Goal: Use online tool/utility

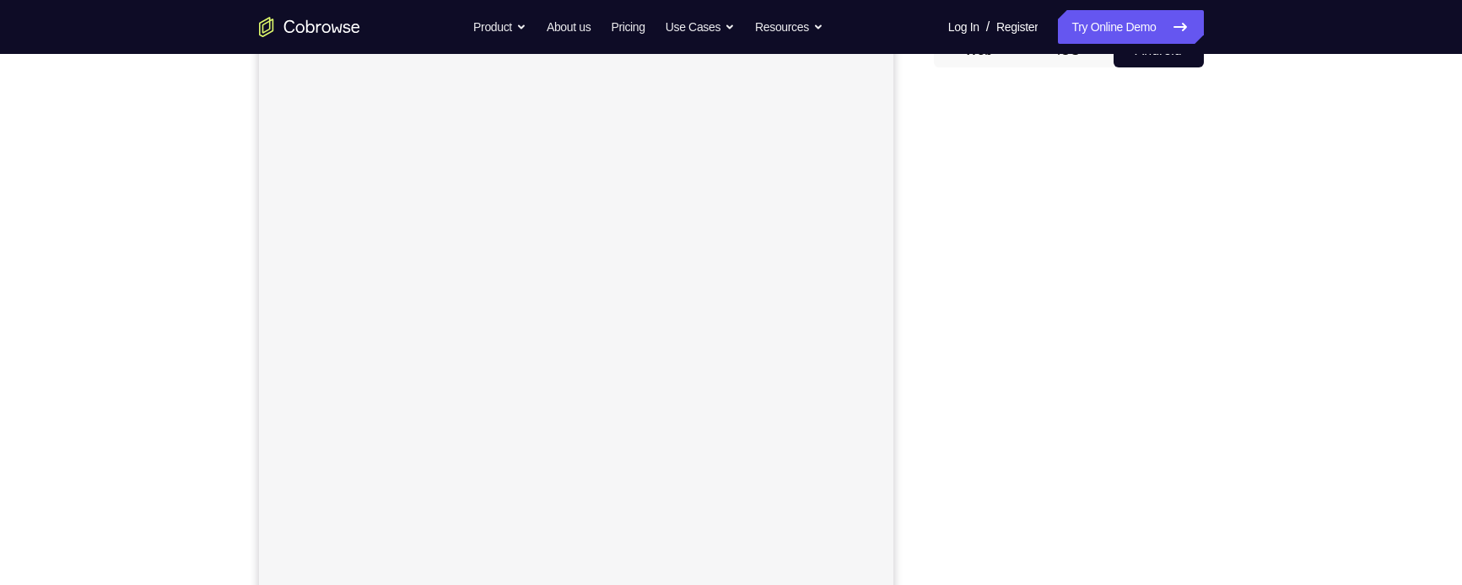
scroll to position [187, 0]
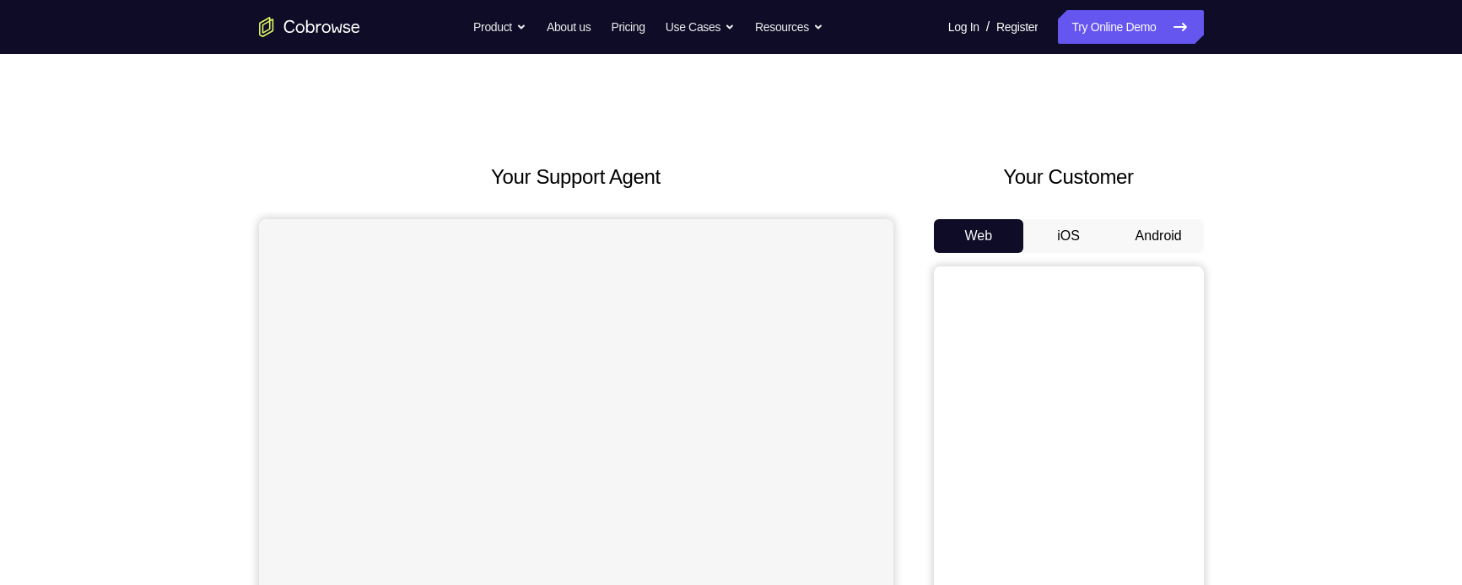
click at [1173, 224] on button "Android" at bounding box center [1158, 236] width 90 height 34
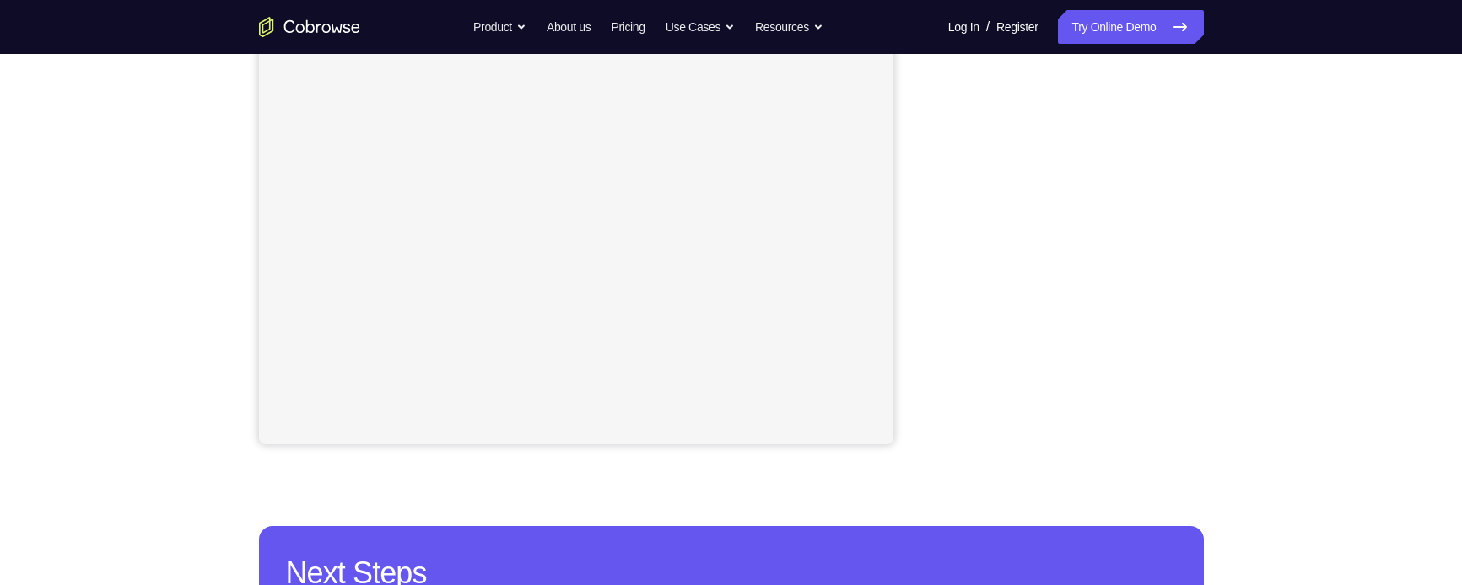
scroll to position [337, 0]
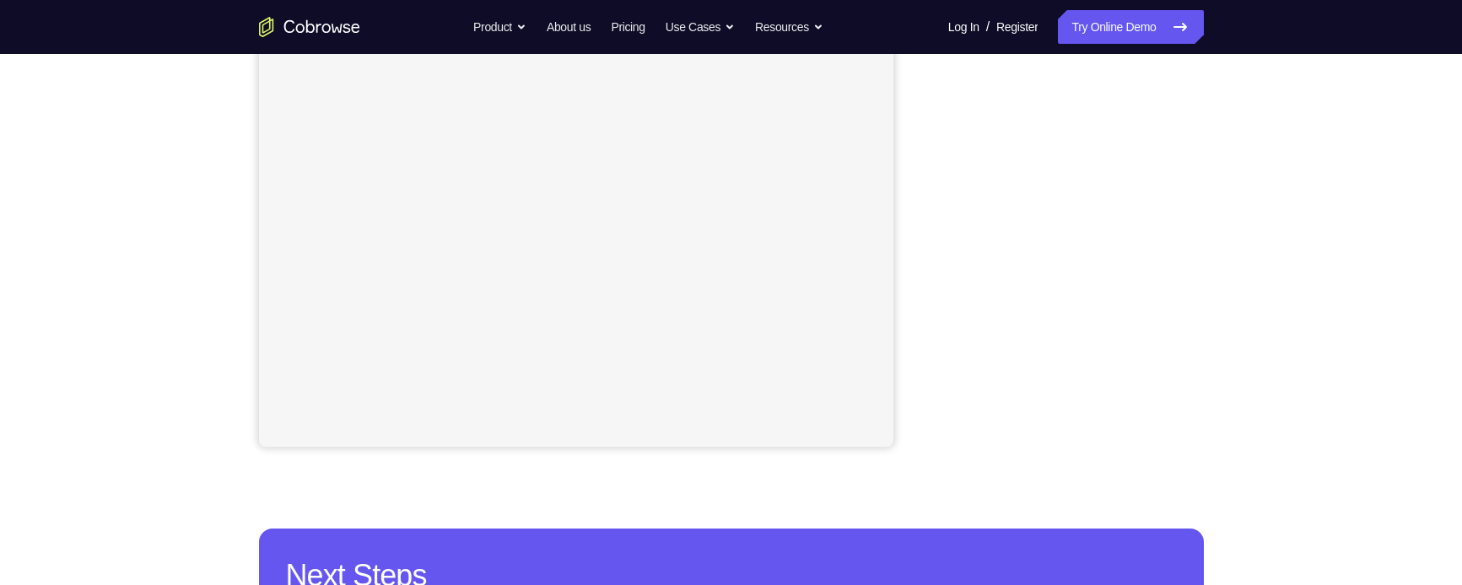
click at [1247, 111] on div "Your Support Agent Your Customer Web iOS Android Next Steps We’d be happy to gi…" at bounding box center [731, 273] width 1080 height 1112
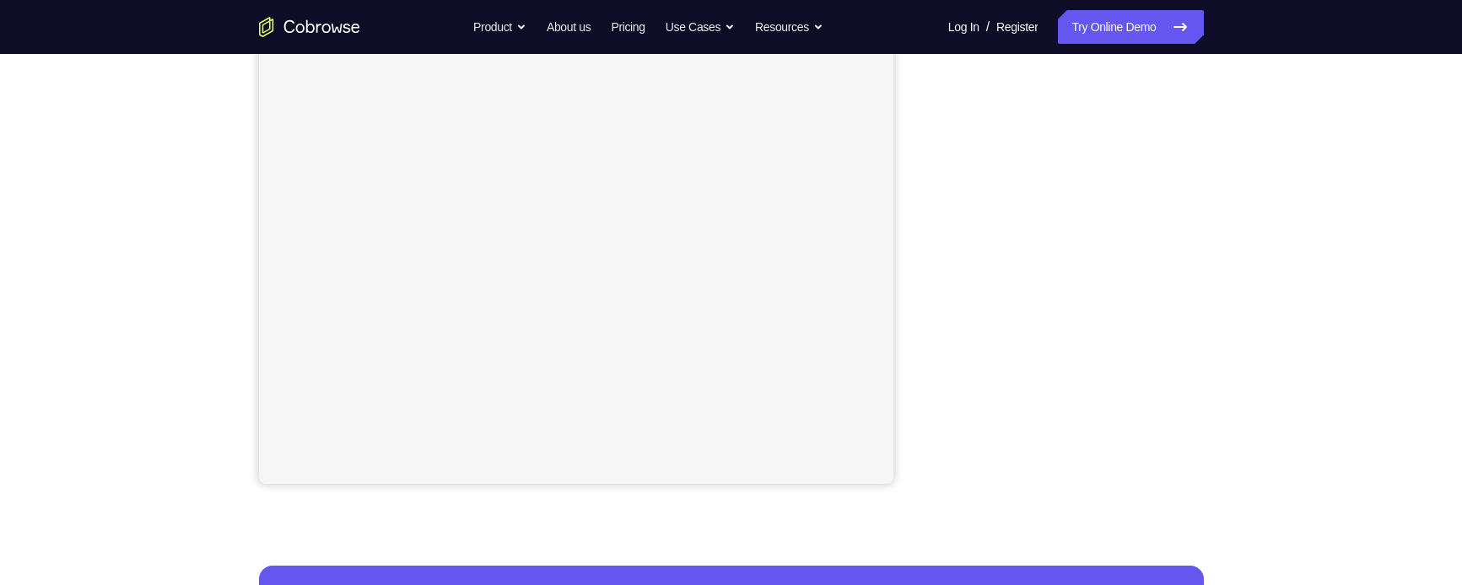
scroll to position [285, 0]
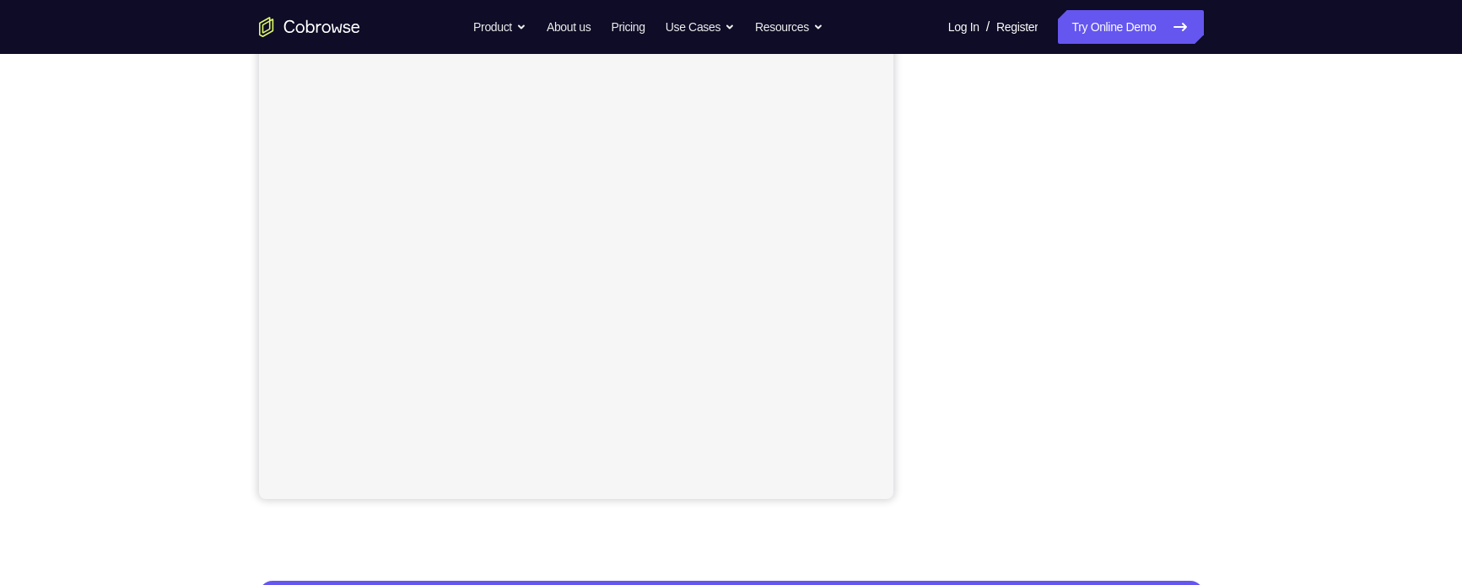
click at [1290, 181] on div "Your Support Agent Your Customer Web iOS Android Next Steps We’d be happy to gi…" at bounding box center [731, 325] width 1462 height 1112
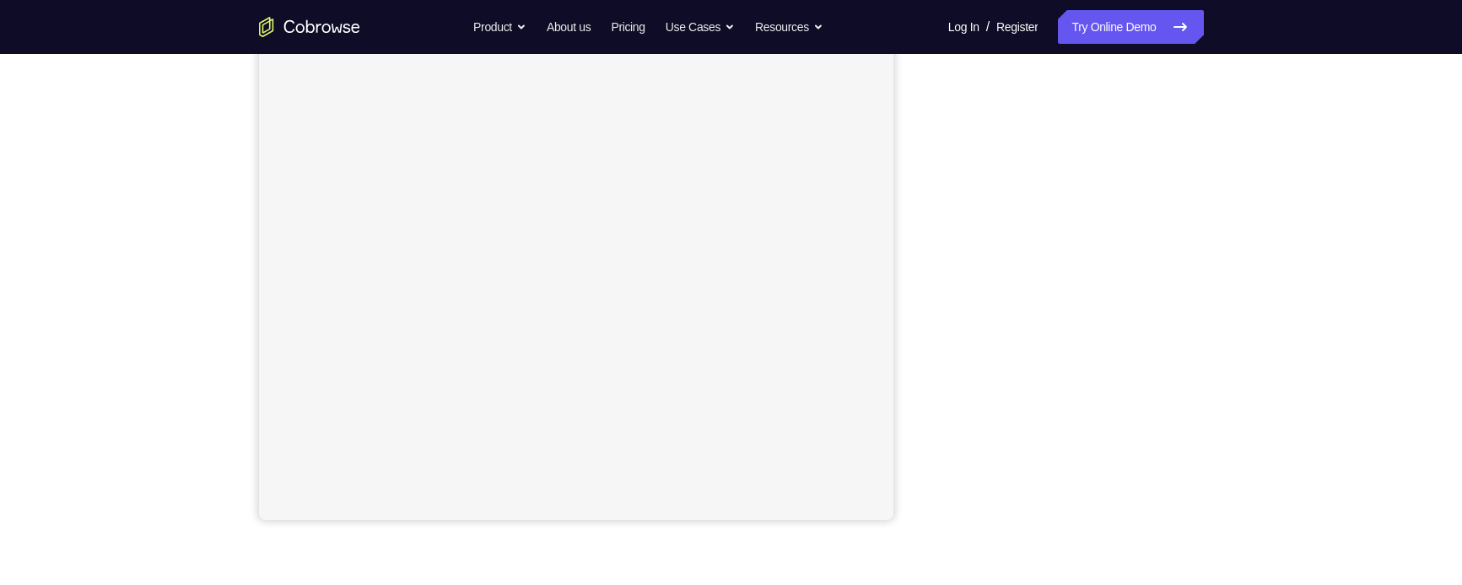
scroll to position [263, 0]
